Goal: Answer question/provide support: Share knowledge or assist other users

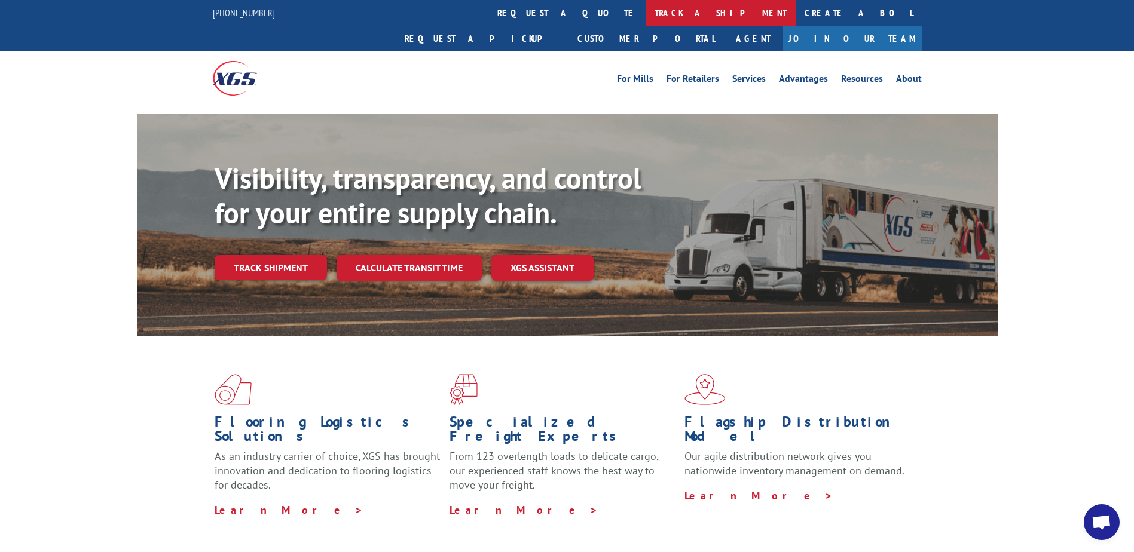
click at [645, 14] on link "track a shipment" at bounding box center [720, 13] width 150 height 26
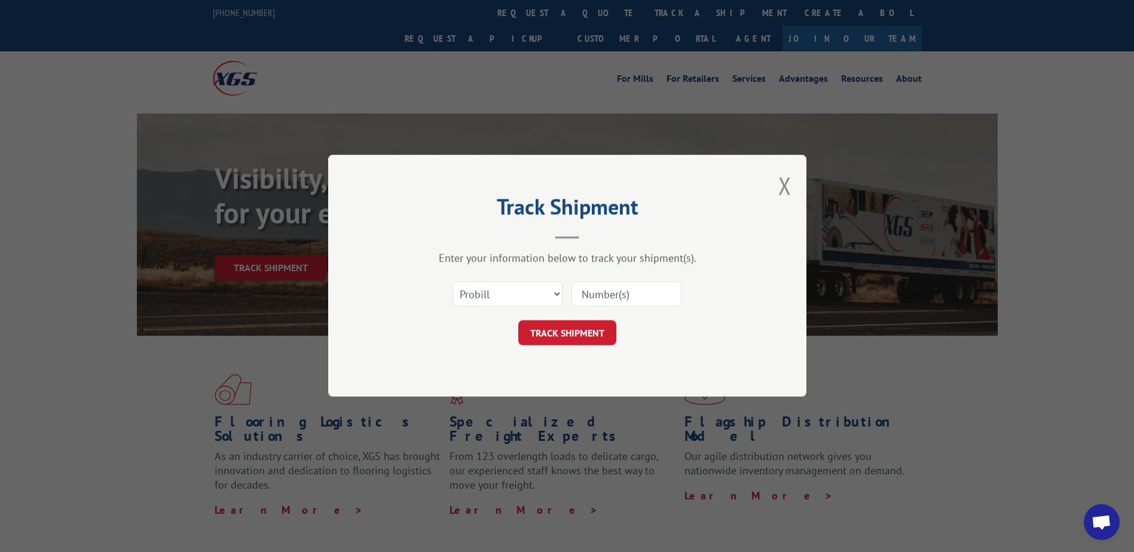
click at [612, 292] on input at bounding box center [626, 294] width 110 height 25
paste input "527410335"
type input "527410335"
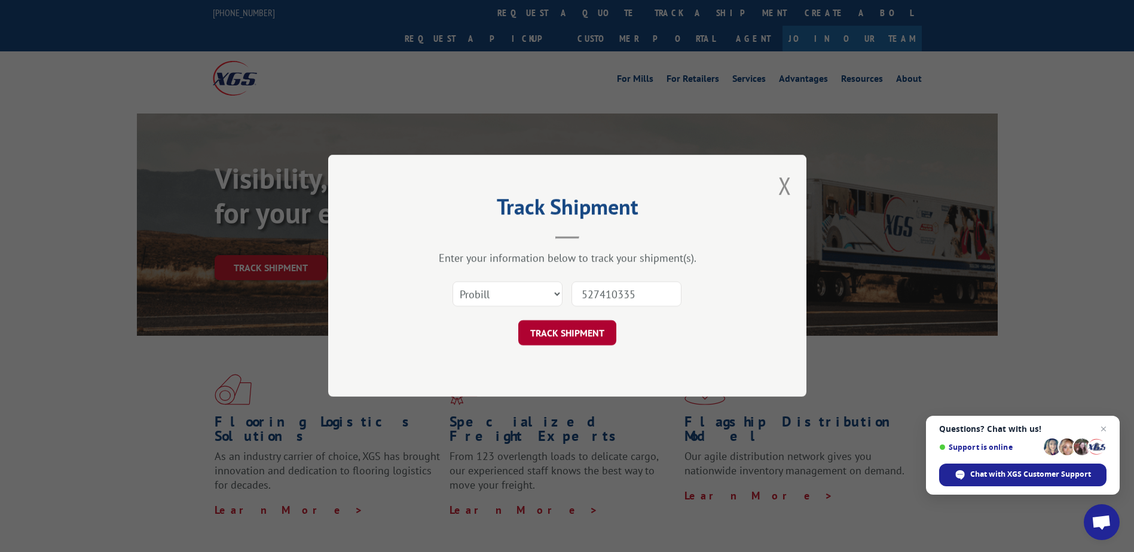
click at [587, 335] on button "TRACK SHIPMENT" at bounding box center [567, 333] width 98 height 25
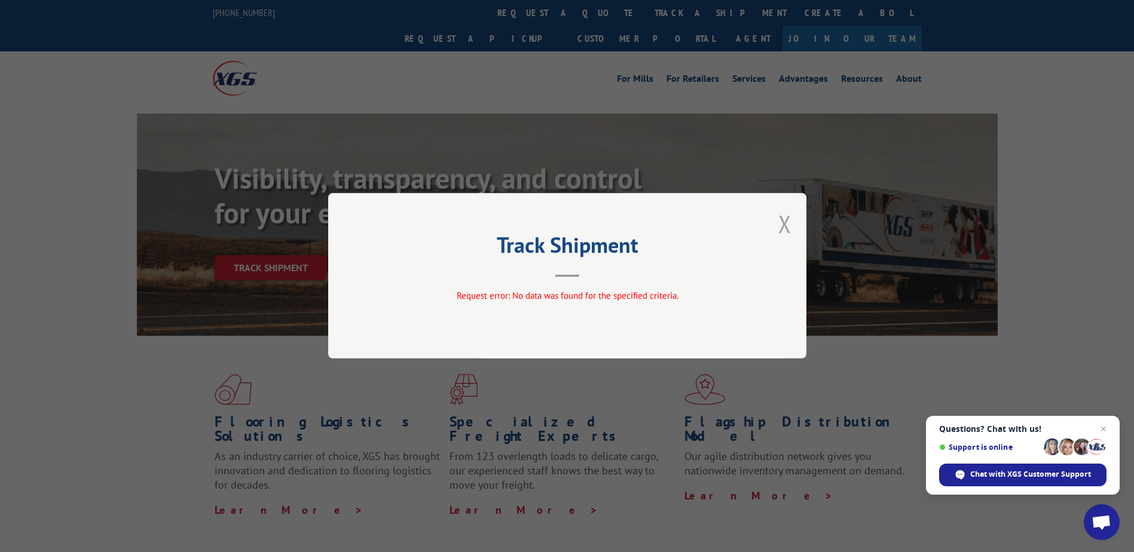
click at [780, 225] on button "Close modal" at bounding box center [784, 224] width 13 height 32
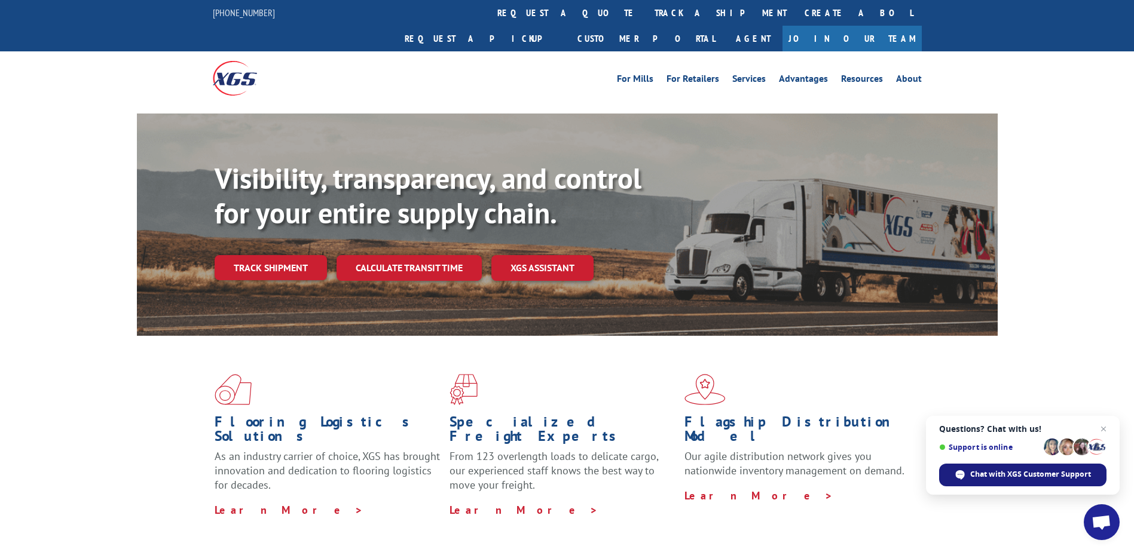
click at [1002, 467] on div "Chat with XGS Customer Support" at bounding box center [1022, 475] width 167 height 23
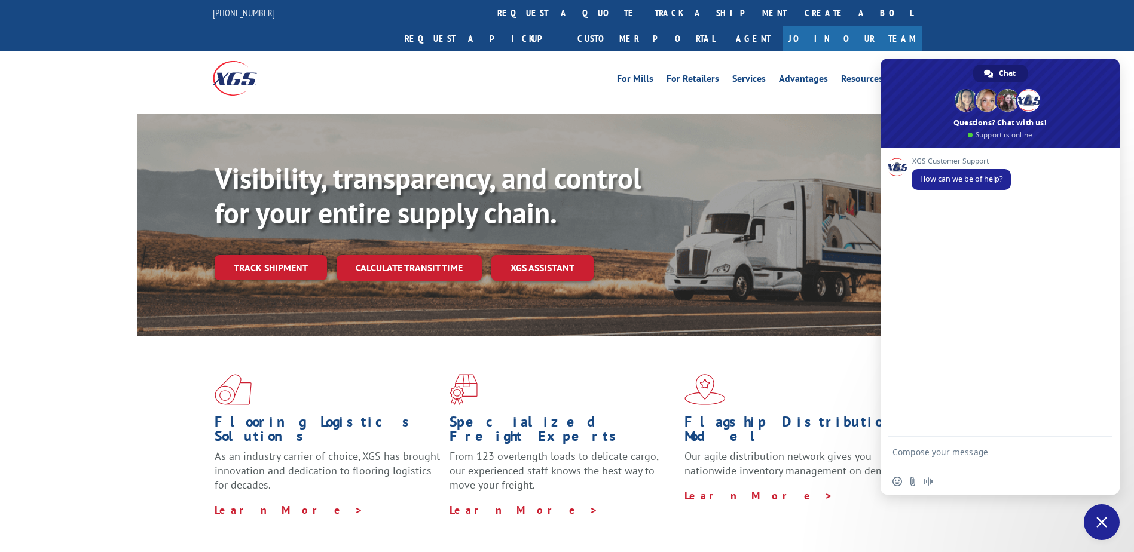
click at [955, 449] on textarea "Compose your message..." at bounding box center [986, 458] width 189 height 22
type textarea "c"
paste textarea "527410335"
type textarea "Can you please confirm a delivery ETA of Pro"
click at [645, 8] on link "track a shipment" at bounding box center [720, 13] width 150 height 26
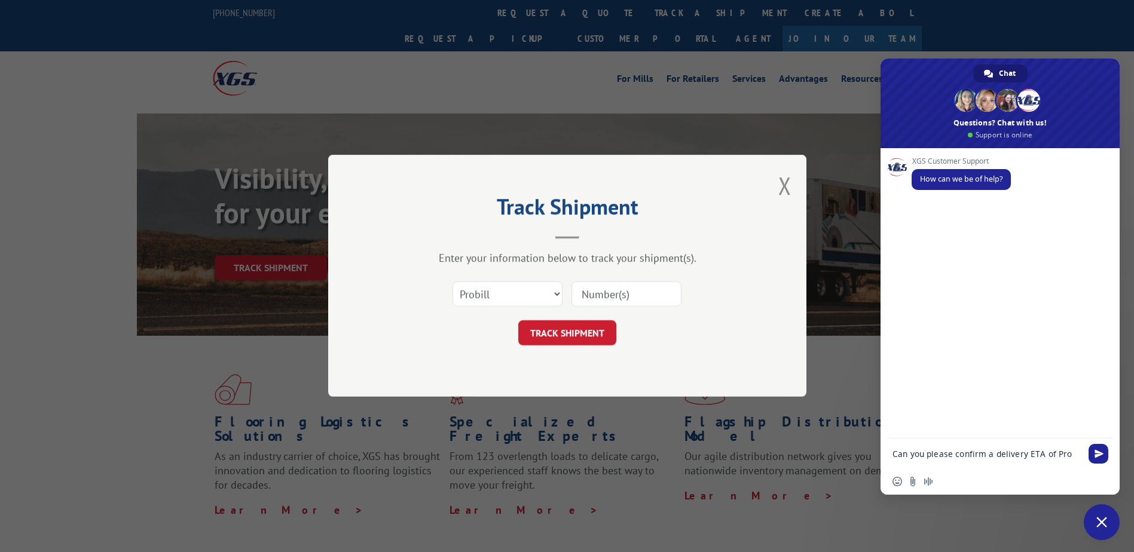
click at [626, 292] on input at bounding box center [626, 294] width 110 height 25
paste input "17336888"
type input "17336888"
click at [575, 326] on button "TRACK SHIPMENT" at bounding box center [567, 333] width 98 height 25
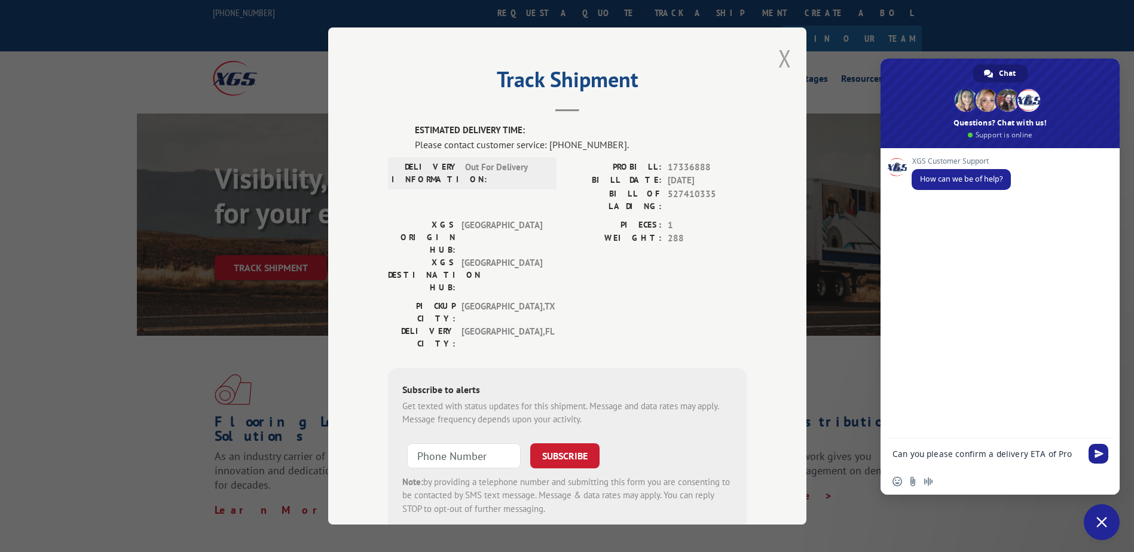
click at [782, 60] on button "Close modal" at bounding box center [784, 58] width 13 height 32
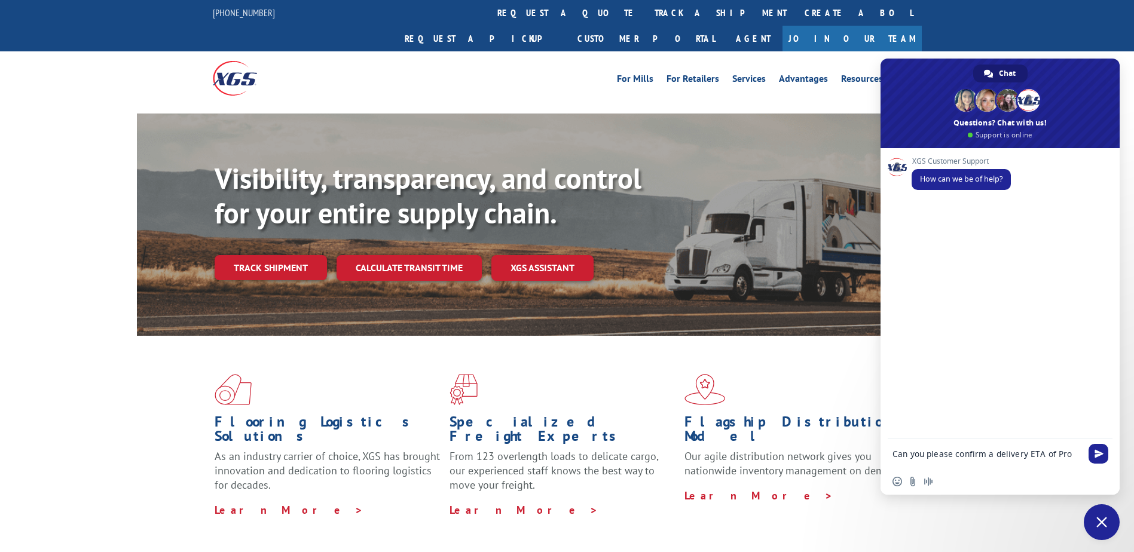
click at [1069, 456] on textarea "Can you please confirm a delivery ETA of Pro" at bounding box center [986, 454] width 189 height 11
paste textarea "17336888"
type textarea "Can you please confirm a delivery ETA of Pro 17336888?"
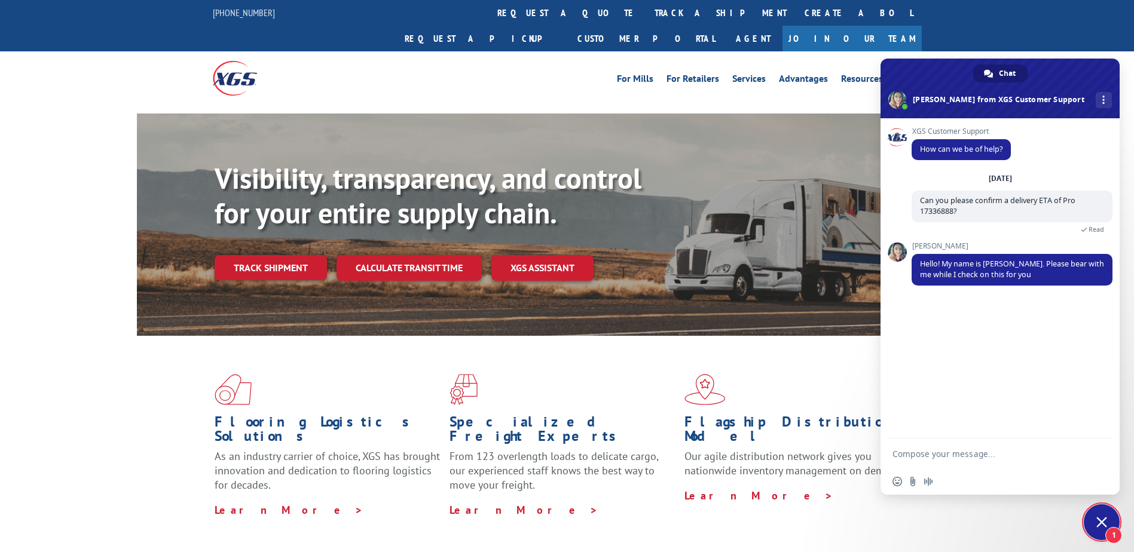
click at [1067, 362] on div "XGS Customer Support How can we be of help? [DATE] Can you please confirm a del…" at bounding box center [999, 278] width 239 height 320
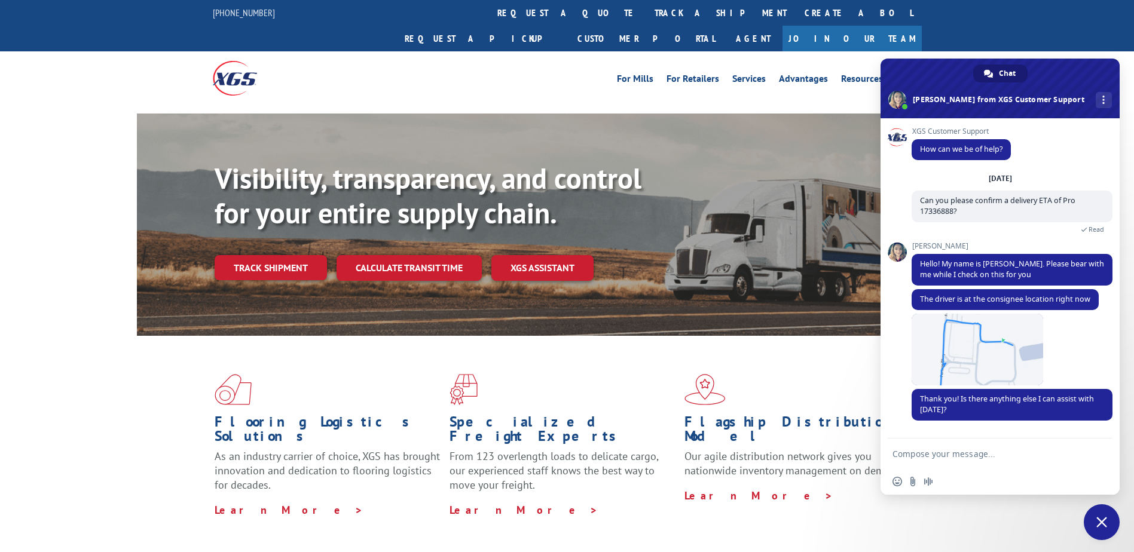
click at [991, 450] on textarea "Compose your message..." at bounding box center [986, 454] width 189 height 11
type textarea "no that's all I needed. Thank you so much!"
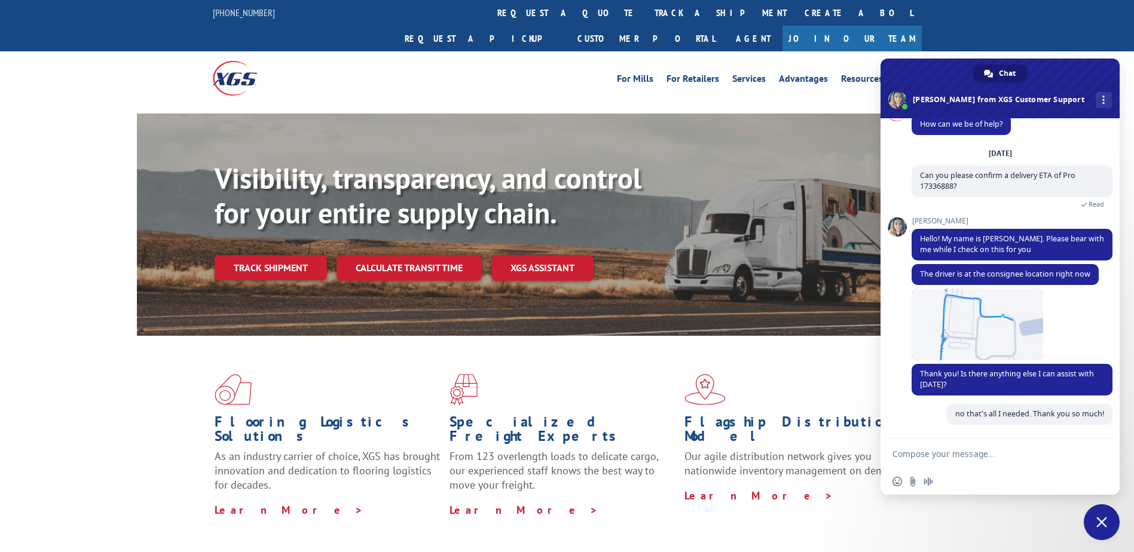
scroll to position [25, 0]
